Goal: Information Seeking & Learning: Learn about a topic

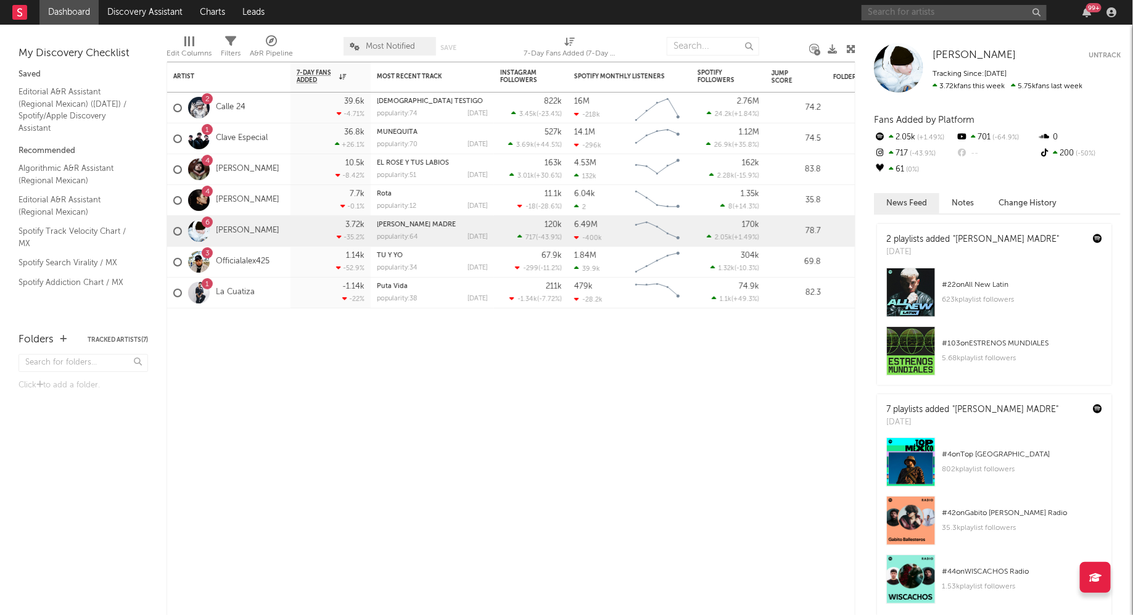
click at [921, 10] on input "text" at bounding box center [954, 12] width 185 height 15
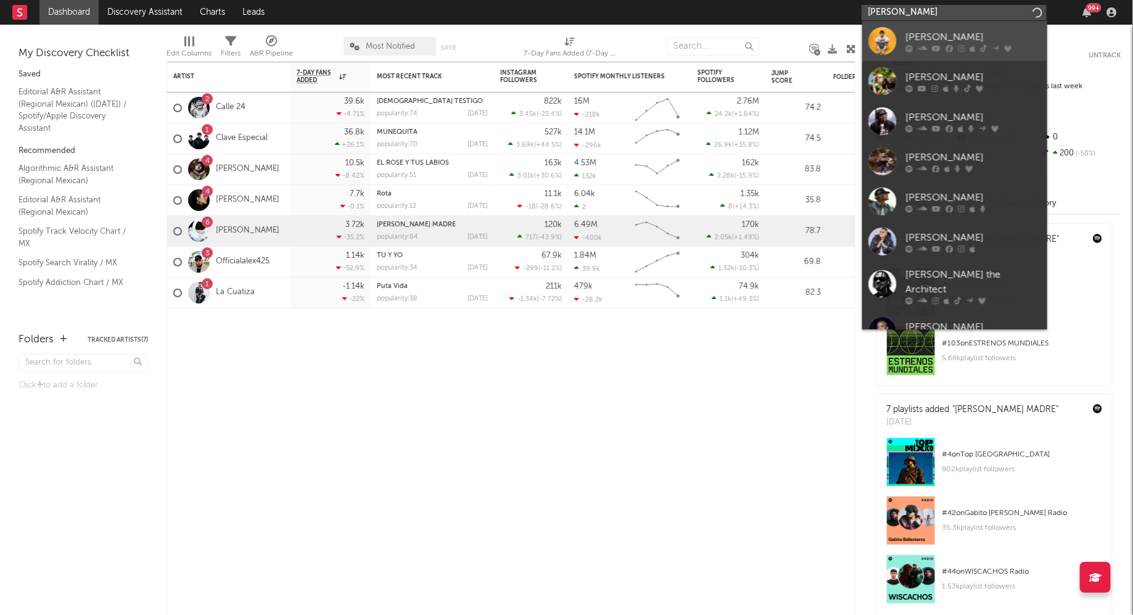
type input "erick b"
click at [874, 34] on div at bounding box center [882, 41] width 28 height 28
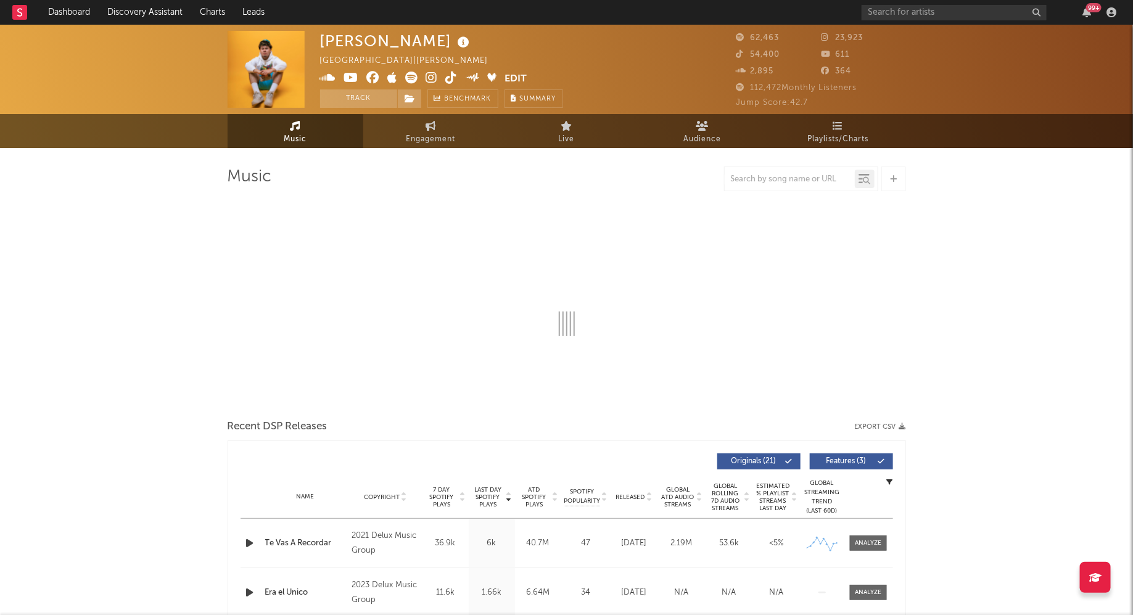
select select "6m"
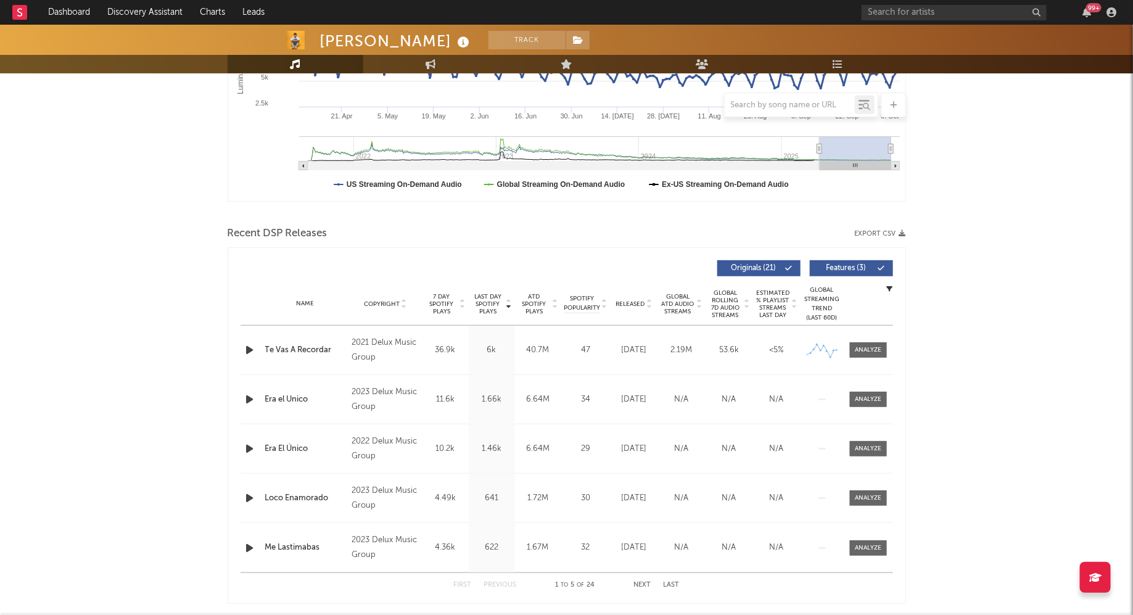
scroll to position [344, 0]
